Goal: Complete application form: Complete application form

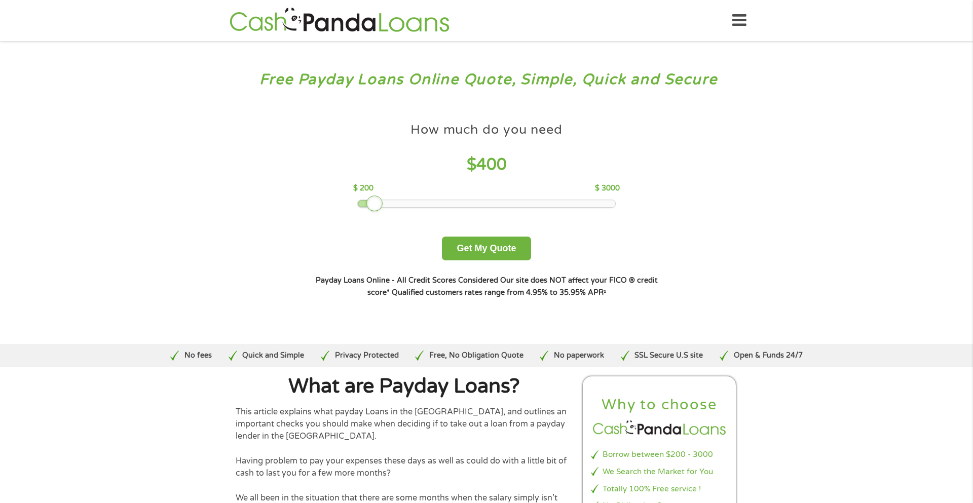
drag, startPoint x: 432, startPoint y: 205, endPoint x: 375, endPoint y: 207, distance: 57.3
click at [375, 207] on div at bounding box center [374, 204] width 16 height 16
click at [496, 252] on button "Get My Quote" at bounding box center [486, 249] width 89 height 24
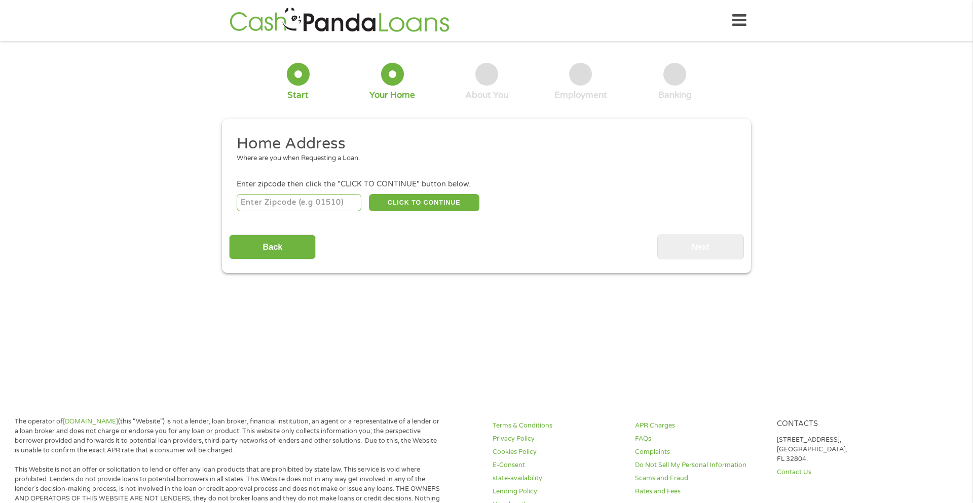
click at [331, 217] on div "Home Address Where are you when Requesting a Loan. Enter zipcode then click the…" at bounding box center [486, 197] width 514 height 126
click at [336, 196] on input "number" at bounding box center [299, 202] width 125 height 17
type input "70577"
click at [403, 210] on button "CLICK TO CONTINUE" at bounding box center [424, 202] width 110 height 17
type input "70577"
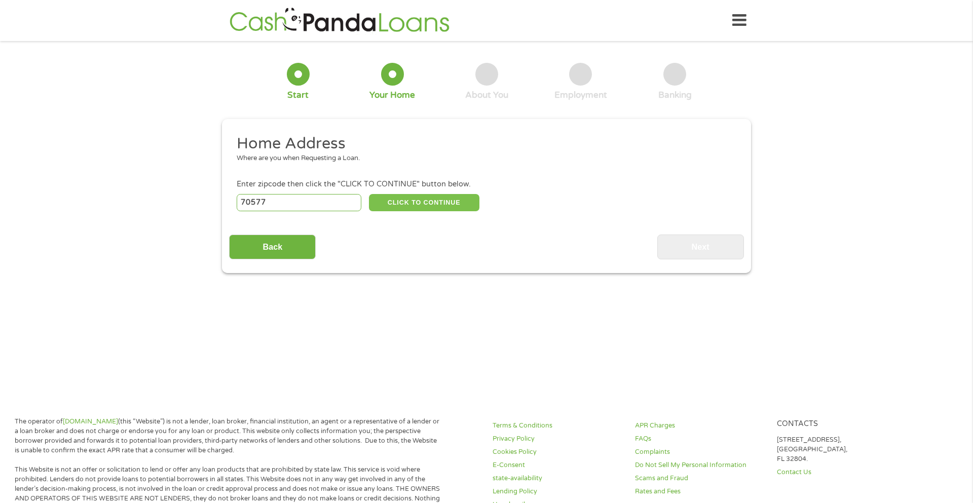
type input "Port Barre"
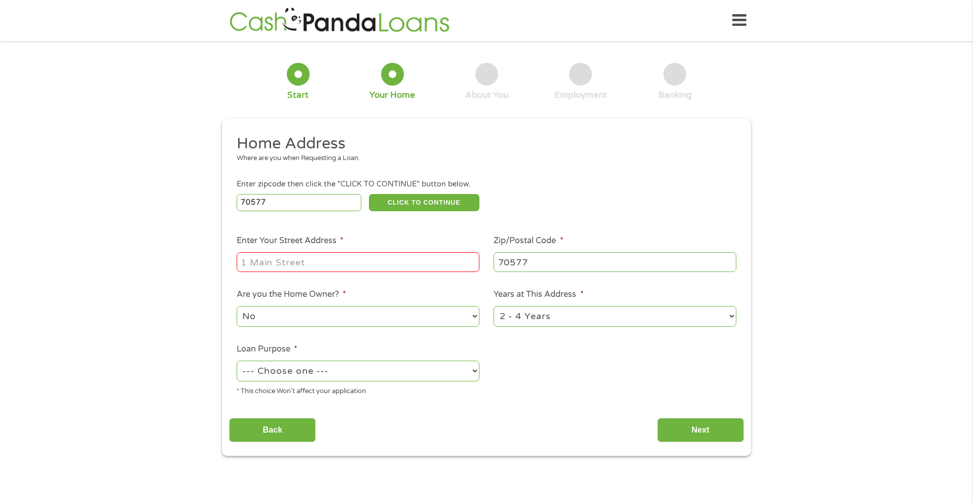
click at [310, 269] on input "Enter Your Street Address *" at bounding box center [358, 261] width 243 height 19
type input "129 lalu lane Po box 1171"
click at [405, 314] on select "No Yes" at bounding box center [358, 316] width 243 height 21
click at [421, 314] on select "No Yes" at bounding box center [358, 316] width 243 height 21
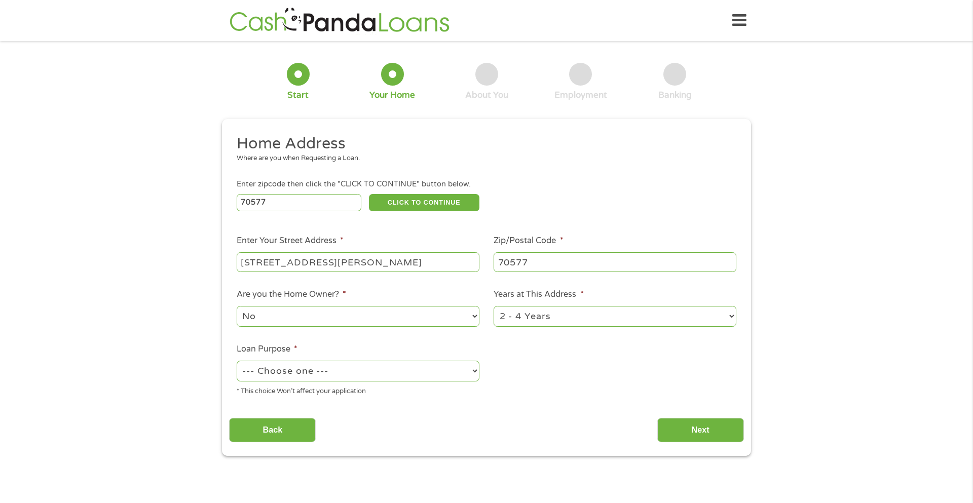
select select "yes"
click at [237, 307] on select "No Yes" at bounding box center [358, 316] width 243 height 21
click at [544, 313] on select "1 Year or less 1 - 2 Years 2 - 4 Years Over 4 Years" at bounding box center [615, 316] width 243 height 21
select select "60months"
click at [494, 307] on select "1 Year or less 1 - 2 Years 2 - 4 Years Over 4 Years" at bounding box center [615, 316] width 243 height 21
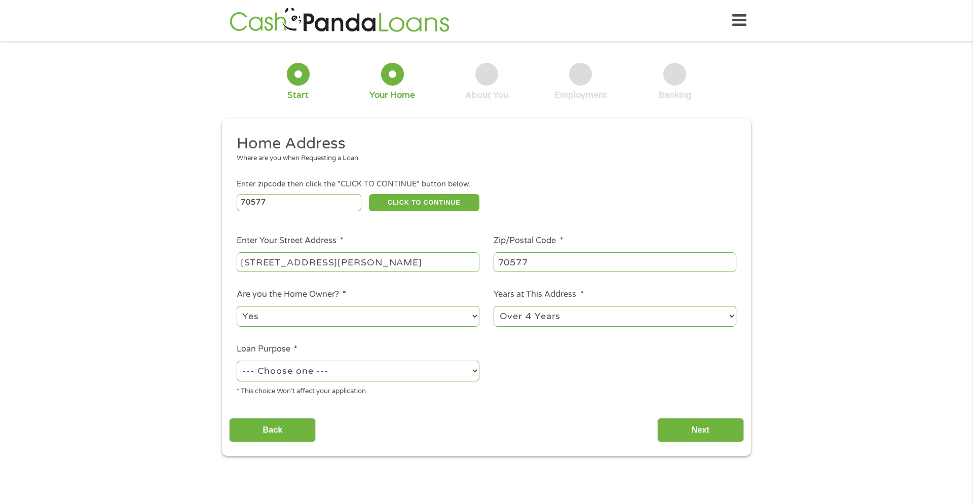
click at [432, 375] on select "--- Choose one --- Pay Bills Debt Consolidation Home Improvement Major Purchase…" at bounding box center [358, 371] width 243 height 21
select select "shorttermcash"
click at [237, 362] on select "--- Choose one --- Pay Bills Debt Consolidation Home Improvement Major Purchase…" at bounding box center [358, 371] width 243 height 21
click at [695, 422] on input "Next" at bounding box center [700, 430] width 87 height 25
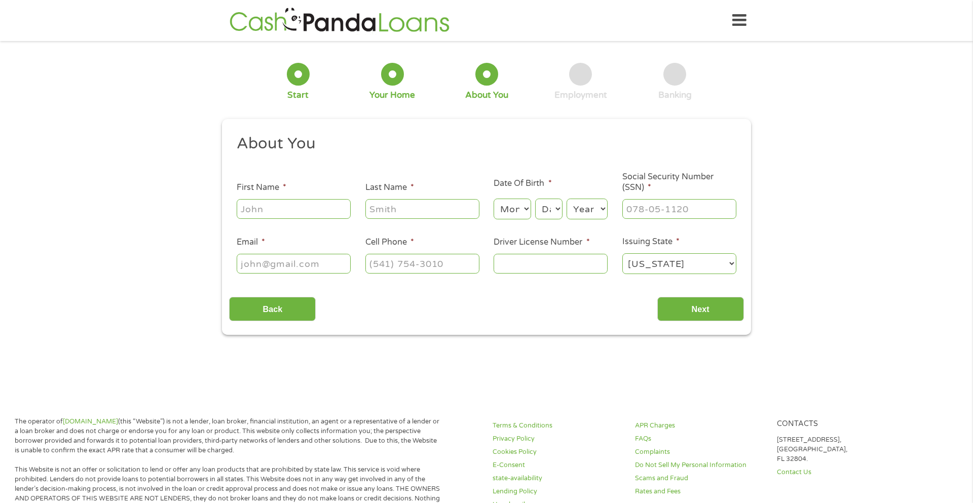
scroll to position [4, 4]
click at [336, 211] on input "First Name *" at bounding box center [294, 208] width 114 height 19
type input "Paulette"
type input "Charles"
type input "charlespaulette29@gmail.com"
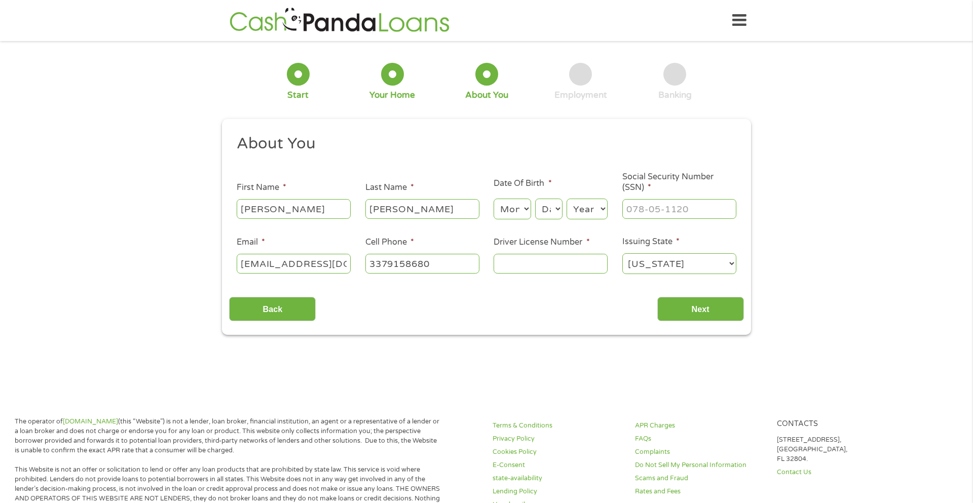
type input "(337) 915-8680"
click at [514, 209] on select "Month 1 2 3 4 5 6 7 8 9 10 11 12" at bounding box center [512, 209] width 37 height 21
select select "11"
click at [494, 199] on select "Month 1 2 3 4 5 6 7 8 9 10 11 12" at bounding box center [512, 209] width 37 height 21
click at [552, 209] on select "Day 1 2 3 4 5 6 7 8 9 10 11 12 13 14 15 16 17 18 19 20 21 22 23 24 25 26 27 28 …" at bounding box center [548, 209] width 27 height 21
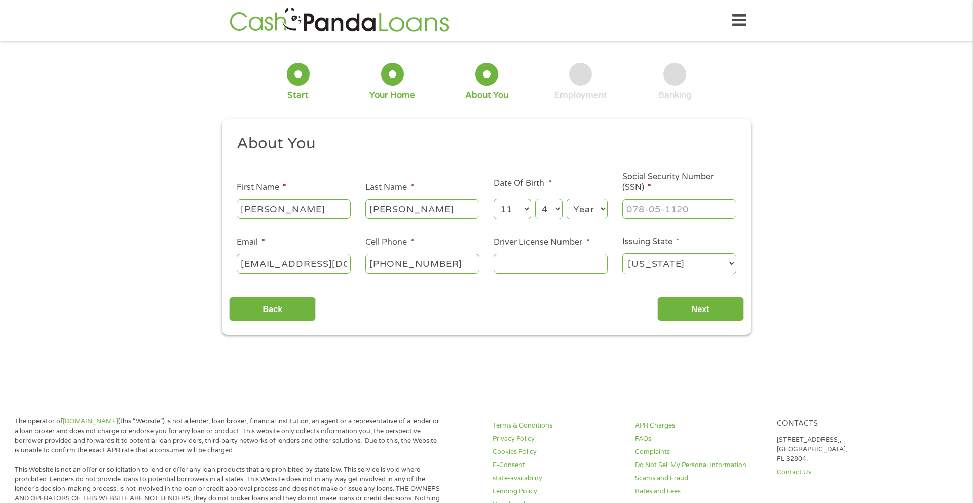
click at [535, 199] on select "Day 1 2 3 4 5 6 7 8 9 10 11 12 13 14 15 16 17 18 19 20 21 22 23 24 25 26 27 28 …" at bounding box center [548, 209] width 27 height 21
click at [549, 208] on select "Day 1 2 3 4 5 6 7 8 9 10 11 12 13 14 15 16 17 18 19 20 21 22 23 24 25 26 27 28 …" at bounding box center [548, 209] width 27 height 21
select select "3"
click at [535, 199] on select "Day 1 2 3 4 5 6 7 8 9 10 11 12 13 14 15 16 17 18 19 20 21 22 23 24 25 26 27 28 …" at bounding box center [548, 209] width 27 height 21
click at [653, 206] on input "___-__-____" at bounding box center [679, 208] width 114 height 19
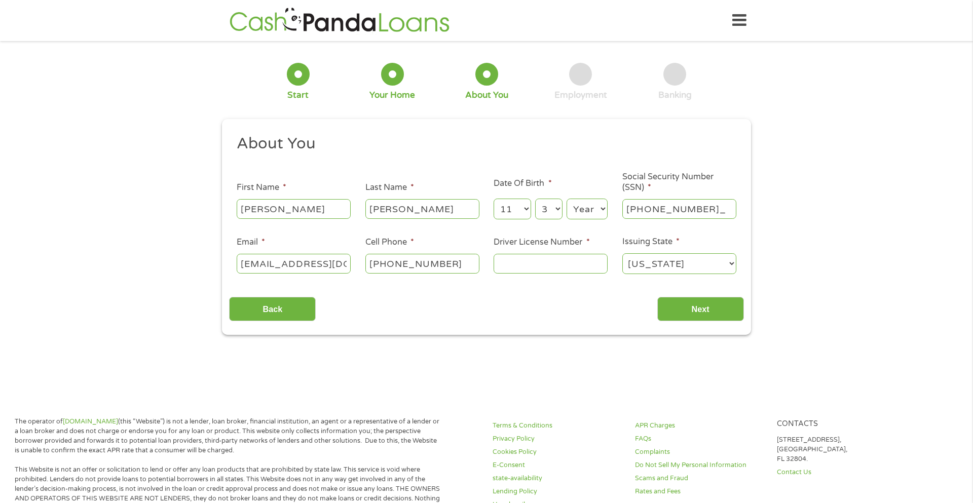
type input "438-61-6679"
click at [586, 269] on input "Driver License Number *" at bounding box center [551, 263] width 114 height 19
type input "009494843"
click at [676, 307] on input "Next" at bounding box center [700, 309] width 87 height 25
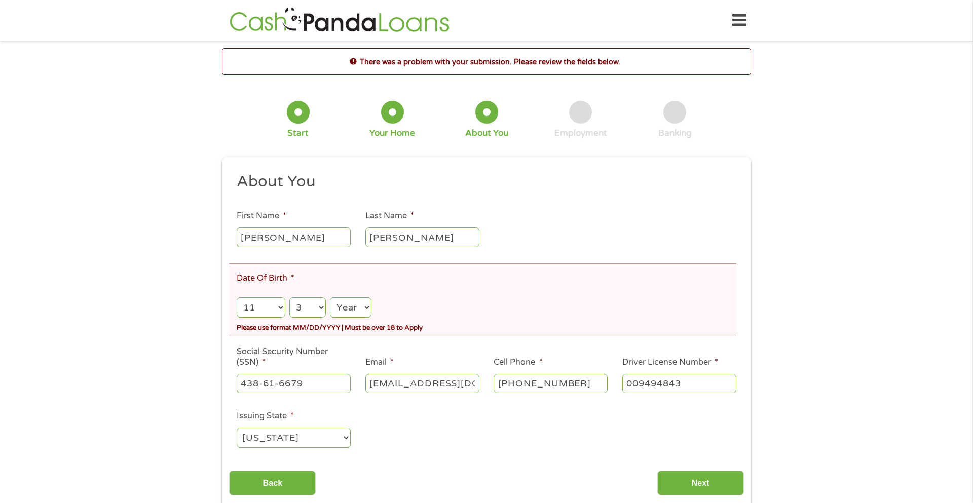
click at [330, 306] on select "Year 2007 2006 2005 2004 2003 2002 2001 2000 1999 1998 1997 1996 1995 1994 1993…" at bounding box center [351, 308] width 42 height 21
select select "1986"
click at [330, 298] on select "Year 2007 2006 2005 2004 2003 2002 2001 2000 1999 1998 1997 1996 1995 1994 1993…" at bounding box center [351, 308] width 42 height 21
click at [693, 484] on input "Next" at bounding box center [700, 483] width 87 height 25
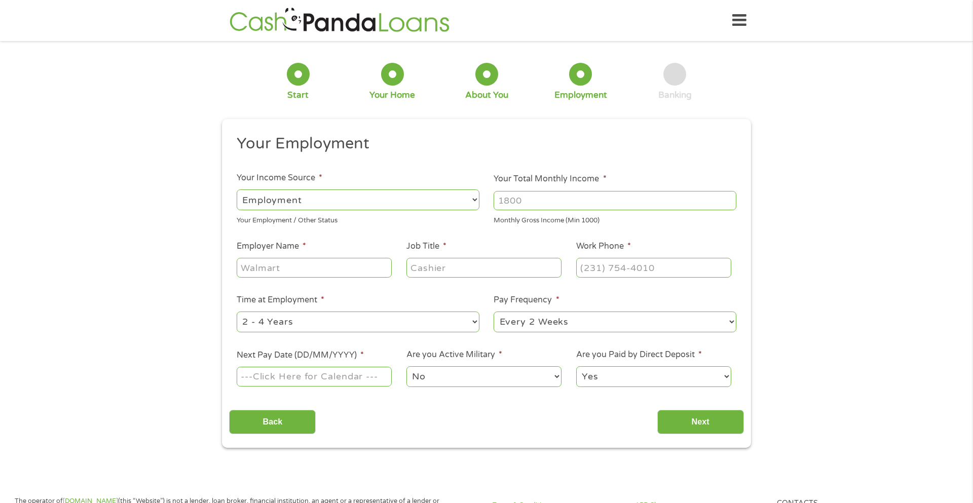
click at [426, 204] on select "--- Choose one --- Employment Self Employed Benefits" at bounding box center [358, 200] width 243 height 21
click at [237, 190] on select "--- Choose one --- Employment Self Employed Benefits" at bounding box center [358, 200] width 243 height 21
click at [535, 200] on input "Your Total Monthly Income *" at bounding box center [615, 200] width 243 height 19
type input "1700"
click at [322, 258] on input "Employer Name *" at bounding box center [314, 267] width 155 height 19
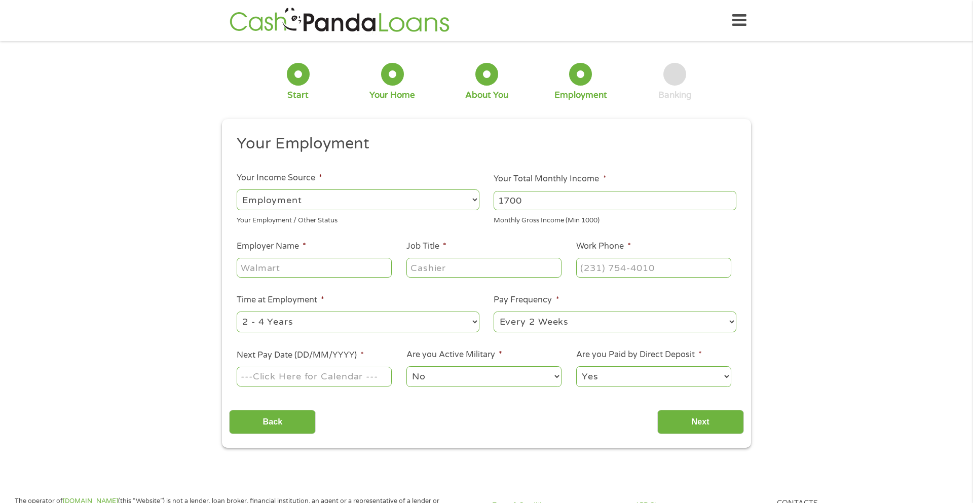
click at [325, 262] on input "Employer Name *" at bounding box center [314, 267] width 155 height 19
type input "quality care providers"
click at [473, 270] on input "Job Title *" at bounding box center [483, 267] width 155 height 19
type input "dsw"
click at [620, 255] on li "Work Phone *" at bounding box center [654, 259] width 170 height 39
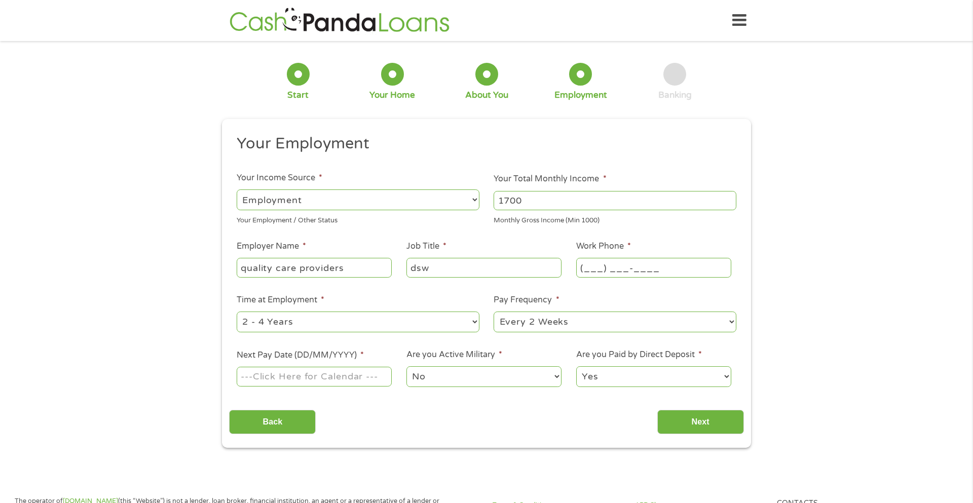
click at [622, 265] on input "(___) ___-____" at bounding box center [653, 267] width 155 height 19
click at [613, 269] on input "(337) 915-8680" at bounding box center [653, 267] width 155 height 19
click at [672, 263] on input "(337) 915-8680" at bounding box center [653, 267] width 155 height 19
type input "(337) 585-4999"
click at [371, 321] on select "--- Choose one --- 1 Year or less 1 - 2 Years 2 - 4 Years Over 4 Years" at bounding box center [358, 322] width 243 height 21
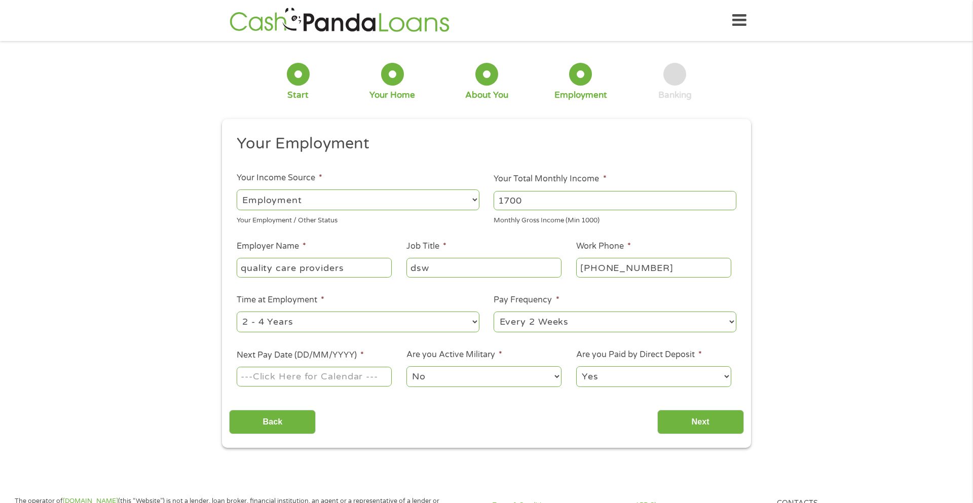
select select "12months"
click at [237, 312] on select "--- Choose one --- 1 Year or less 1 - 2 Years 2 - 4 Years Over 4 Years" at bounding box center [358, 322] width 243 height 21
click at [321, 381] on input "Next Pay Date (DD/MM/YYYY) *" at bounding box center [314, 376] width 155 height 19
type input "02/10/2025"
click at [696, 420] on input "Next" at bounding box center [700, 422] width 87 height 25
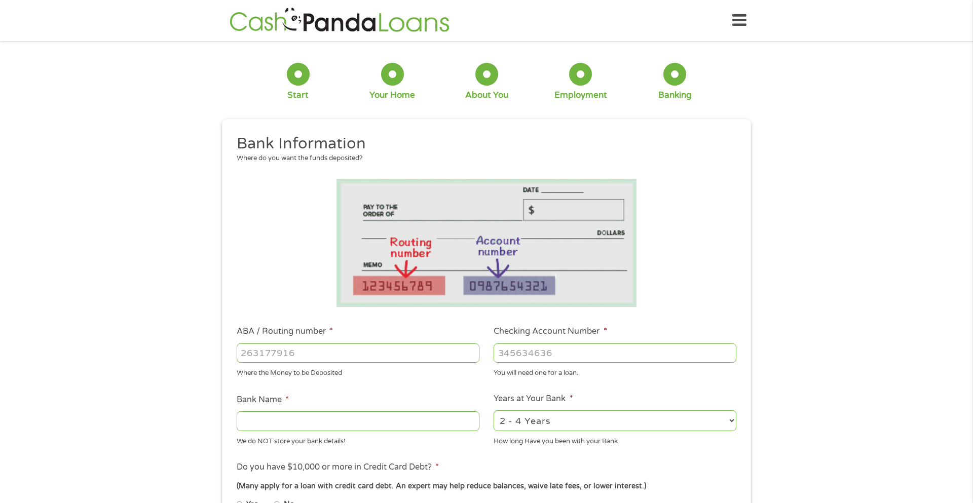
click at [453, 352] on input "ABA / Routing number *" at bounding box center [358, 353] width 243 height 19
type input "403808"
click at [566, 350] on input "Checking Account Number *" at bounding box center [615, 353] width 243 height 19
type input "265270772"
click at [430, 418] on input "Bank Name *" at bounding box center [358, 421] width 243 height 19
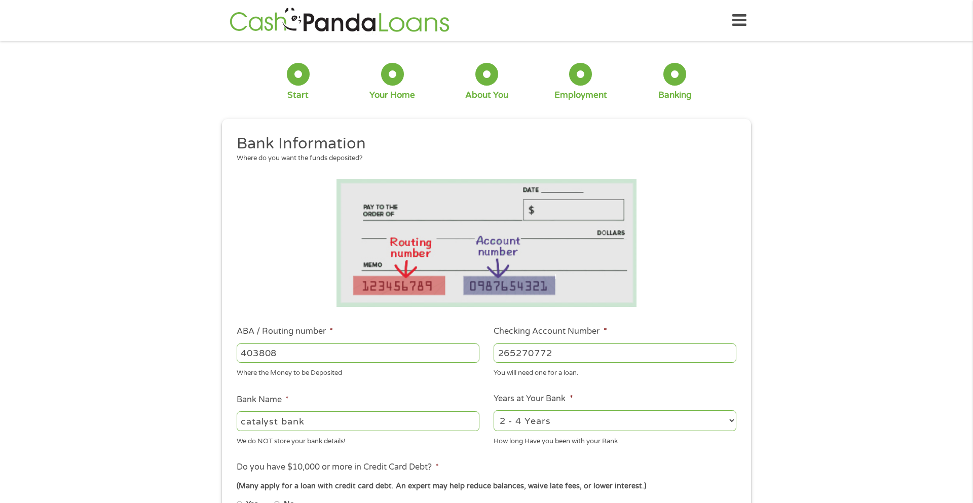
type input "catalyst bank"
click at [825, 386] on div "1 Start 2 Your Home 3 About You 4 Employment 5 Banking 6 This field is hidden w…" at bounding box center [486, 369] width 973 height 643
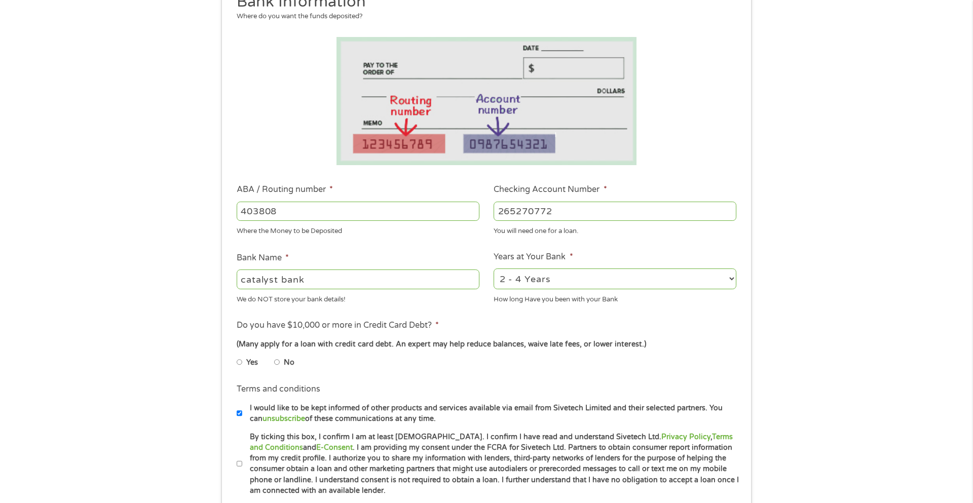
scroll to position [162, 0]
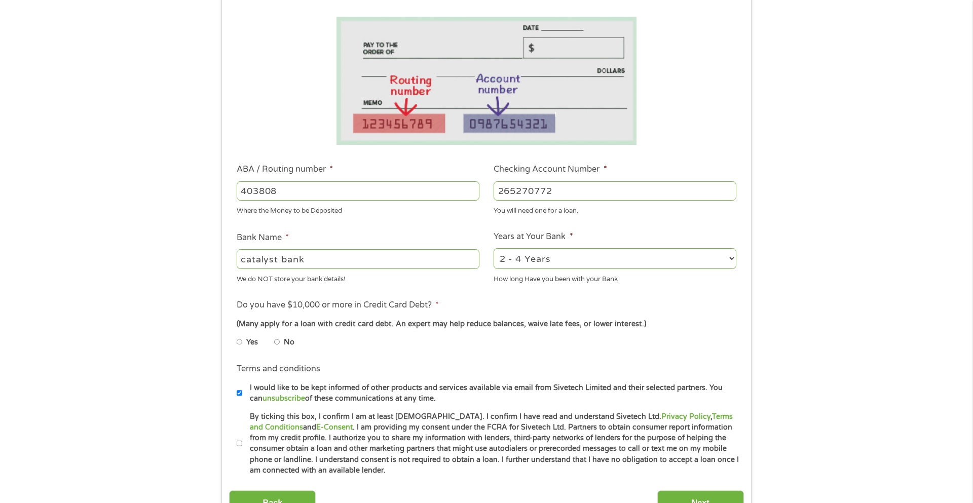
click at [552, 262] on select "2 - 4 Years 6 - 12 Months 1 - 2 Years Over 4 Years" at bounding box center [615, 258] width 243 height 21
select select "24months"
click at [494, 248] on select "2 - 4 Years 6 - 12 Months 1 - 2 Years Over 4 Years" at bounding box center [615, 258] width 243 height 21
click at [277, 341] on input "No" at bounding box center [277, 342] width 6 height 16
radio input "true"
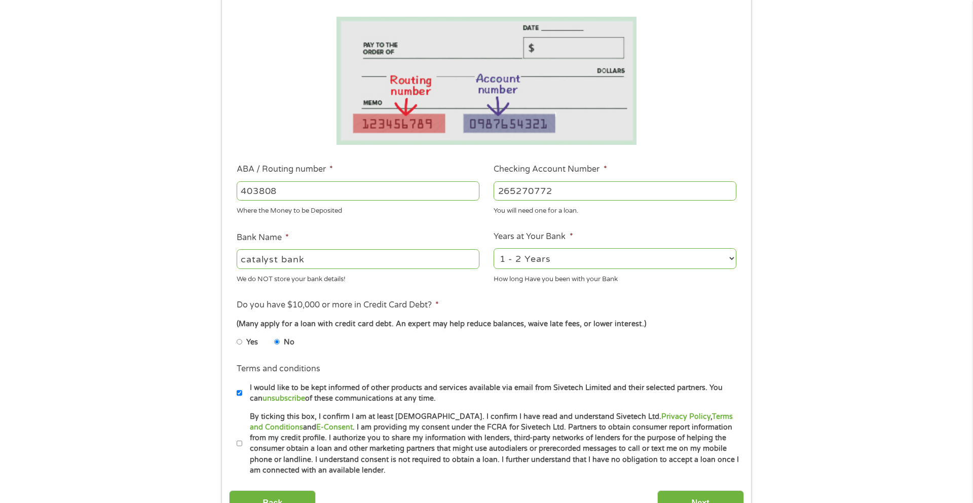
click at [237, 334] on input "Yes" at bounding box center [240, 342] width 6 height 16
radio input "true"
click at [274, 334] on input "No" at bounding box center [277, 342] width 6 height 16
radio input "true"
click at [237, 334] on input "Yes" at bounding box center [240, 342] width 6 height 16
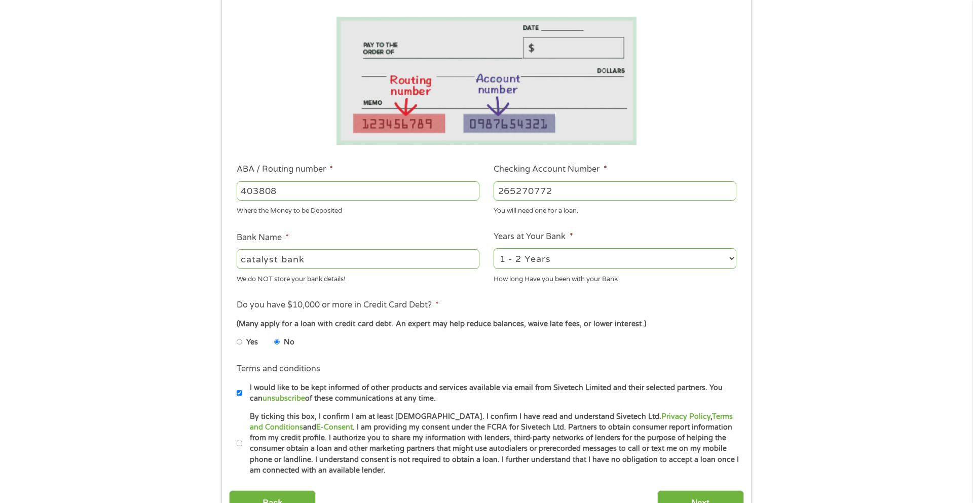
radio input "true"
click at [274, 334] on input "No" at bounding box center [277, 342] width 6 height 16
radio input "true"
click at [405, 359] on ul "Bank Information Where do you want the funds deposited? ABA / Routing number * …" at bounding box center [486, 224] width 514 height 505
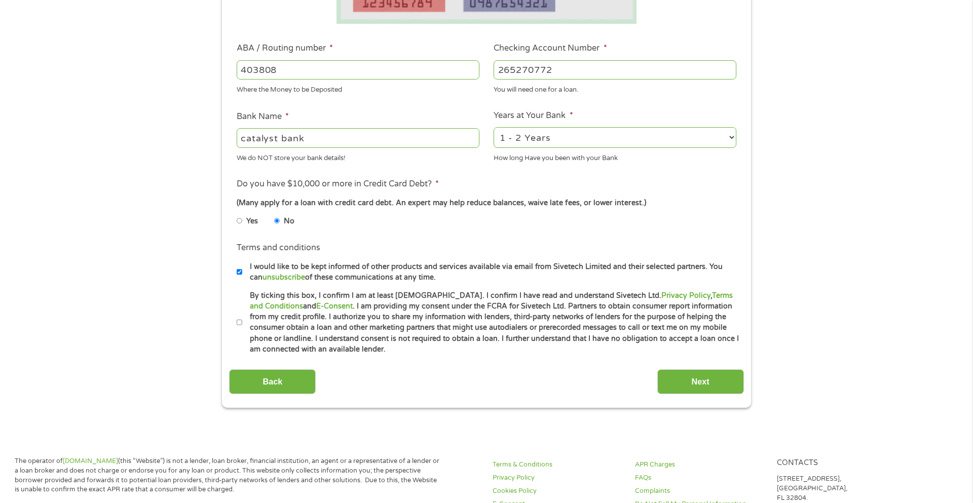
scroll to position [284, 0]
click at [243, 324] on label "By ticking this box, I confirm I am at least 18 years old. I confirm I have rea…" at bounding box center [490, 322] width 497 height 65
click at [243, 324] on input "By ticking this box, I confirm I am at least 18 years old. I confirm I have rea…" at bounding box center [240, 322] width 6 height 16
checkbox input "true"
click at [687, 386] on input "Next" at bounding box center [700, 381] width 87 height 25
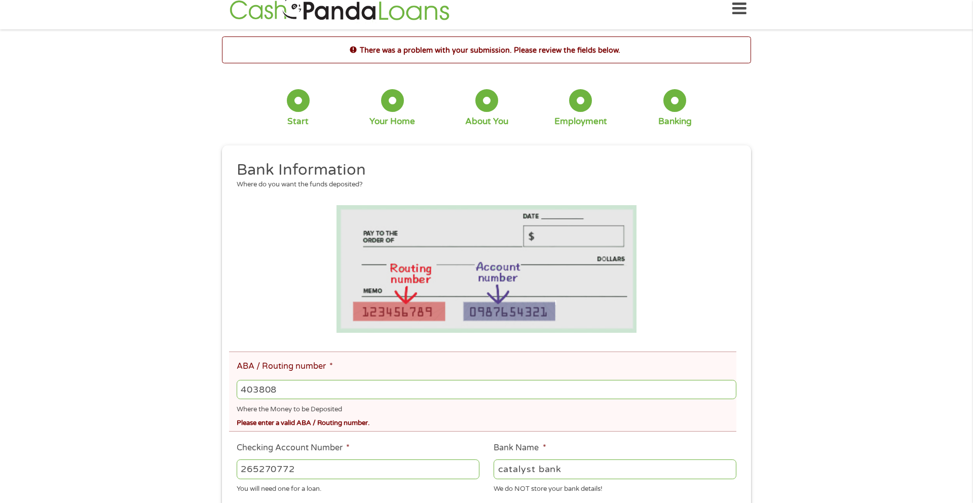
scroll to position [0, 0]
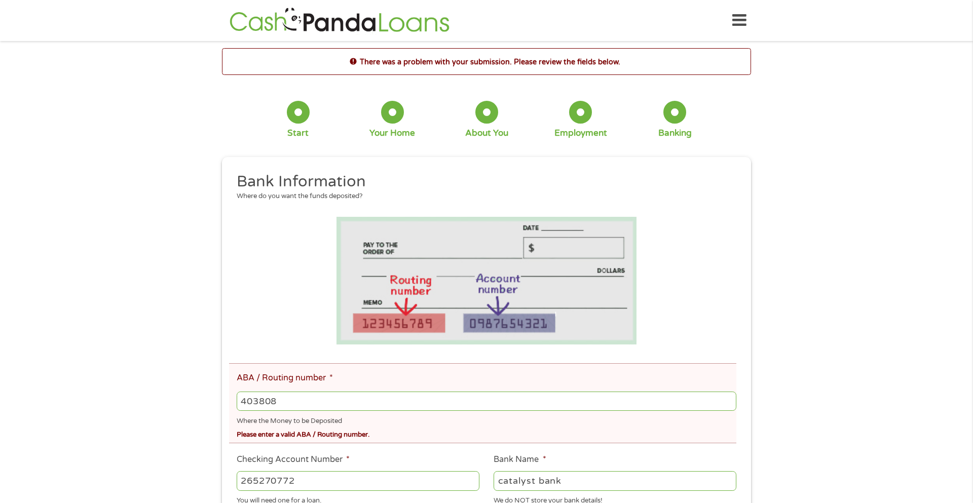
click at [487, 403] on input "403808" at bounding box center [487, 401] width 500 height 19
type input "4"
type input "265270772"
type input "ST LANDRY HOMESTEAD"
type input "265270772"
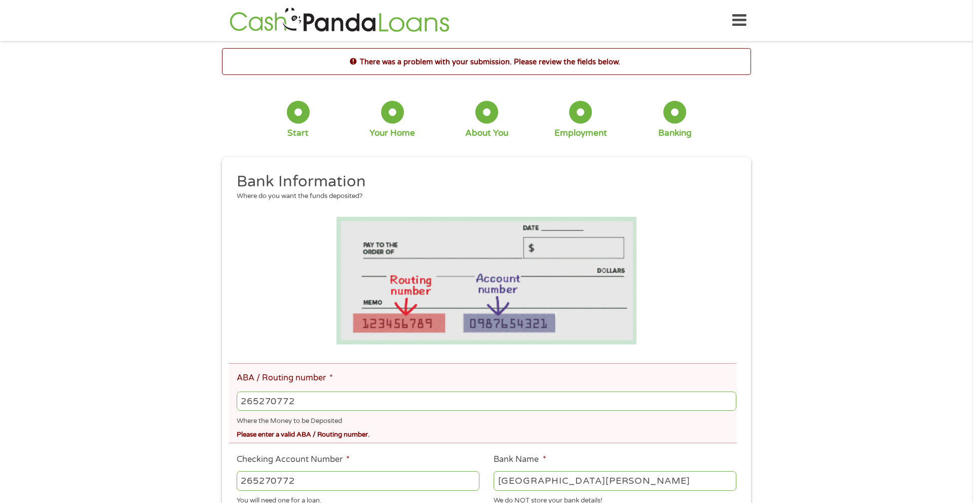
click at [449, 491] on div "265270772" at bounding box center [358, 481] width 243 height 23
click at [451, 478] on input "265270772" at bounding box center [358, 480] width 243 height 19
type input "2"
type input "403808"
click at [970, 389] on div "There was a problem with your submission. Please review the fields below. 1 Sta…" at bounding box center [486, 433] width 973 height 771
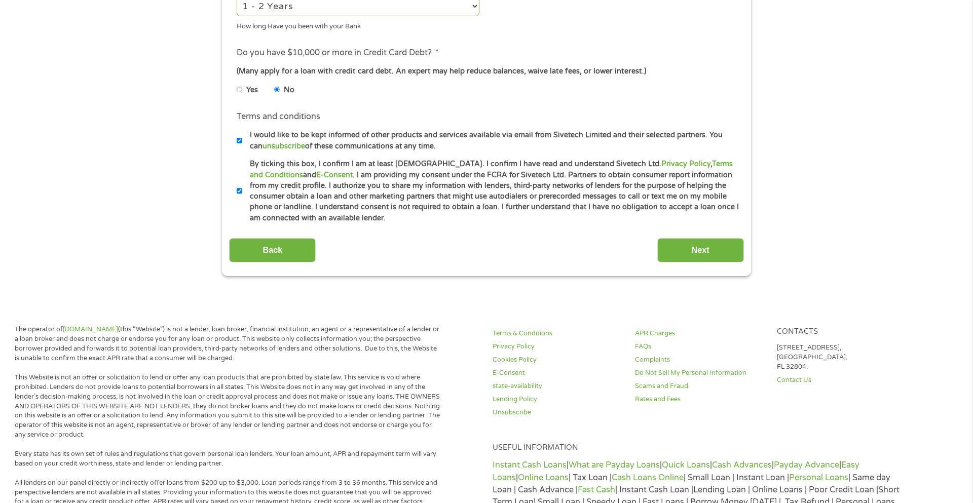
scroll to position [547, 0]
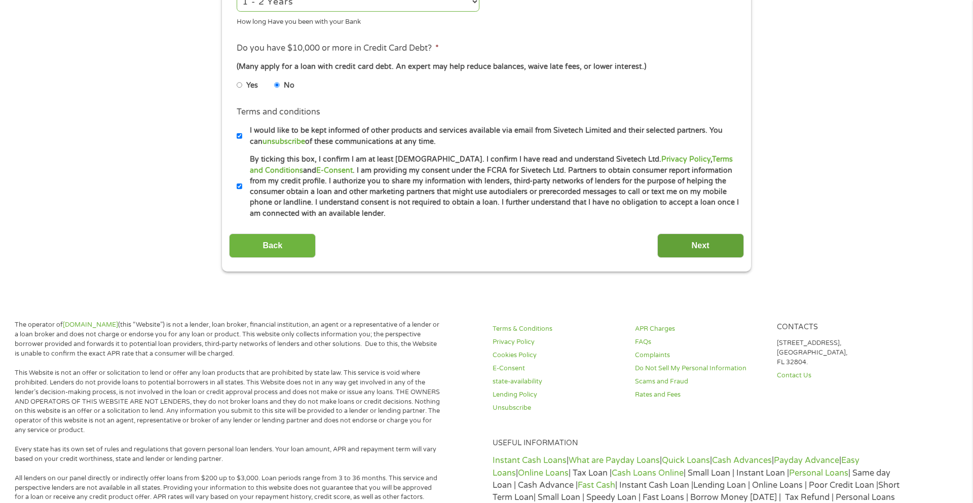
click at [725, 247] on input "Next" at bounding box center [700, 246] width 87 height 25
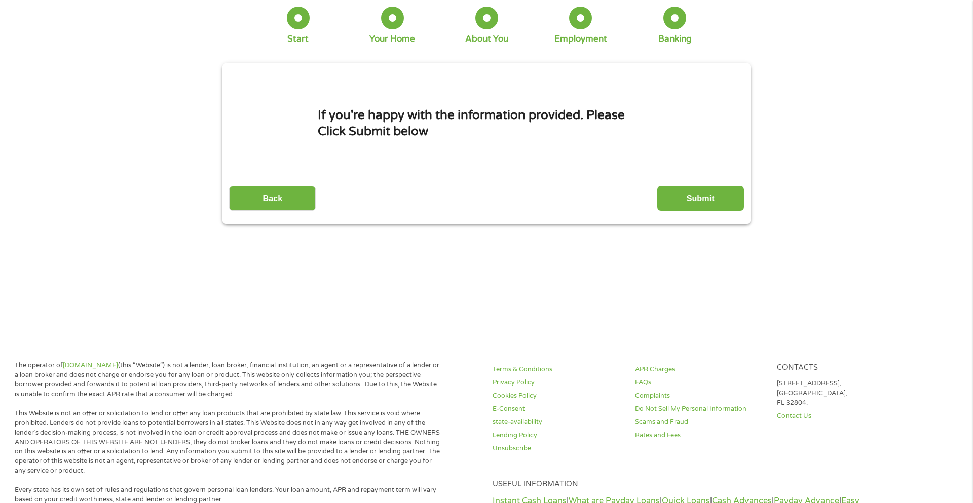
scroll to position [0, 0]
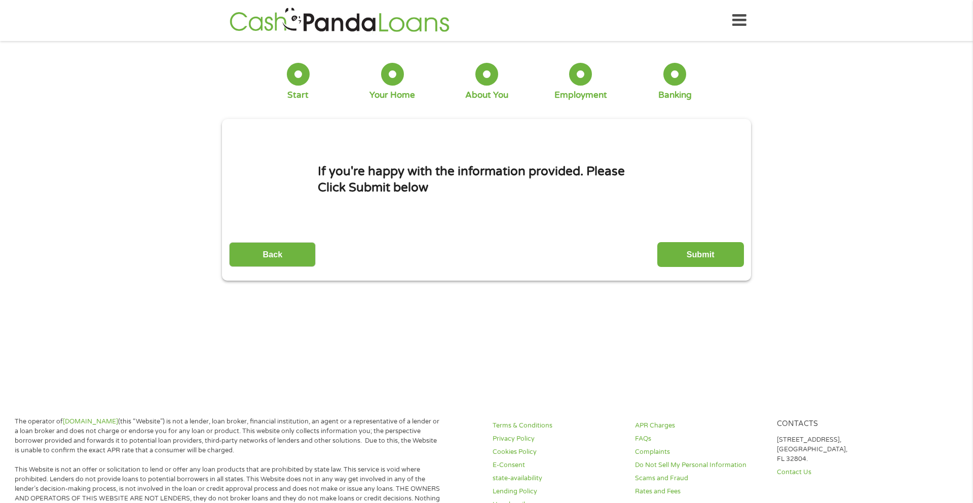
click at [724, 267] on div "This field is hidden when viewing the form gclid Cj0KCQjw58PGBhCkARIsADbDilxydR…" at bounding box center [486, 200] width 529 height 162
click at [713, 256] on input "Submit" at bounding box center [700, 254] width 87 height 25
